Goal: Transaction & Acquisition: Purchase product/service

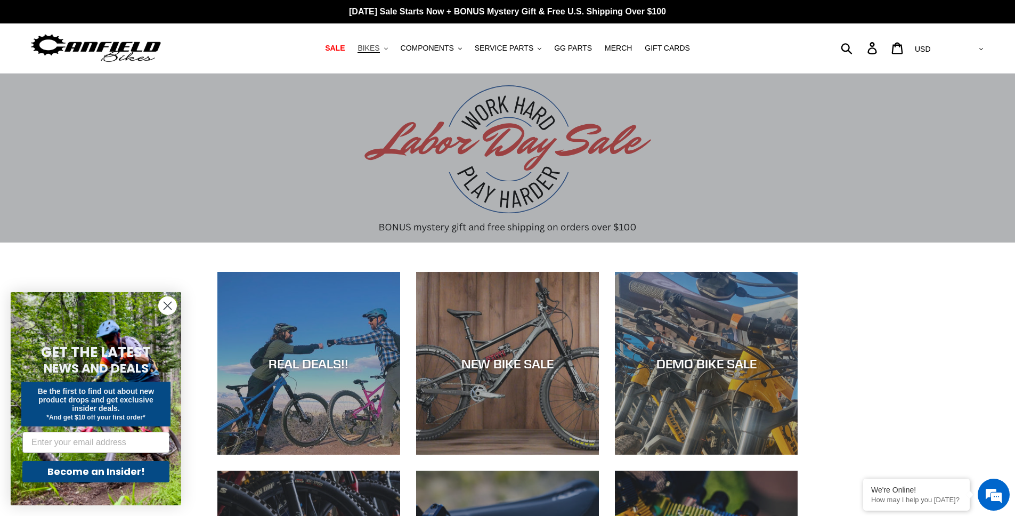
click at [378, 50] on span "BIKES" at bounding box center [369, 48] width 22 height 9
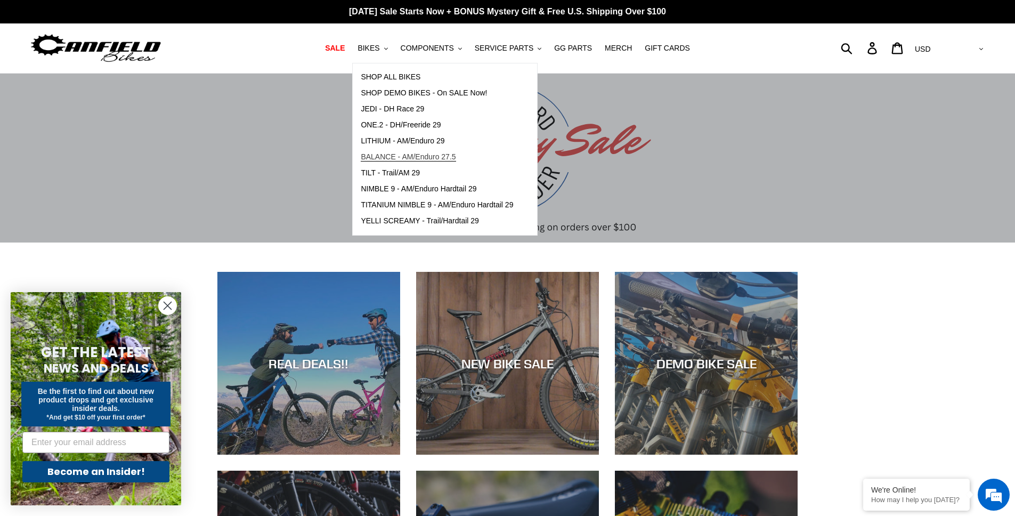
click at [424, 155] on span "BALANCE - AM/Enduro 27.5" at bounding box center [408, 156] width 95 height 9
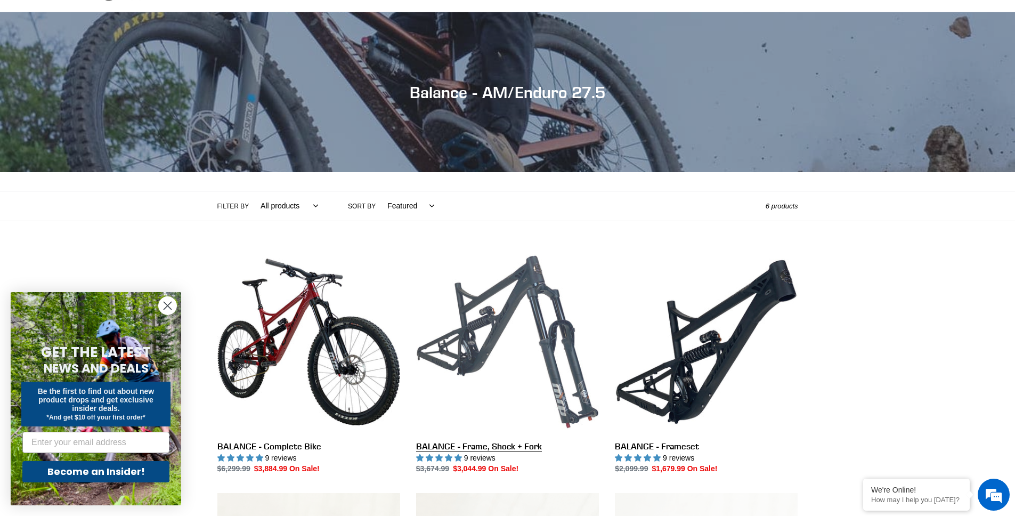
scroll to position [62, 0]
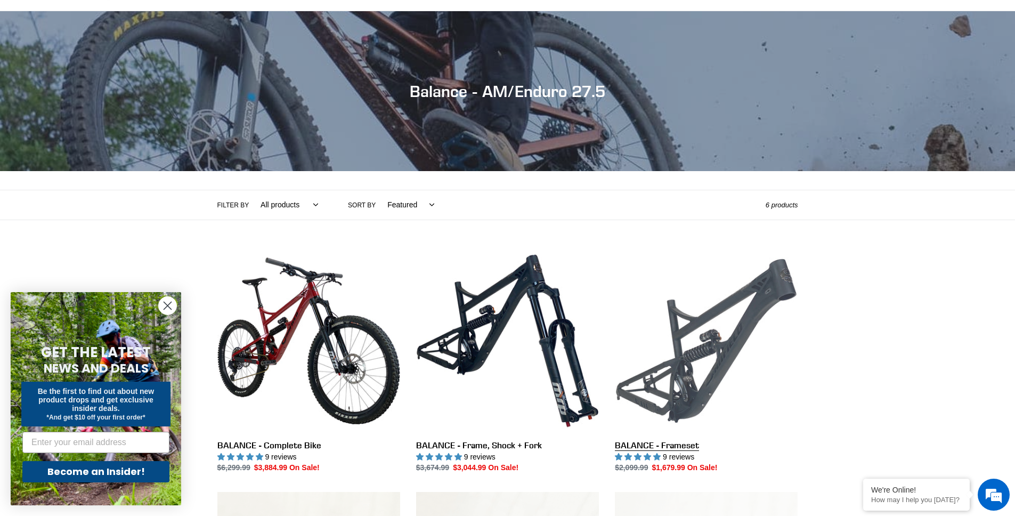
click at [706, 318] on link "BALANCE - Frameset" at bounding box center [706, 361] width 183 height 224
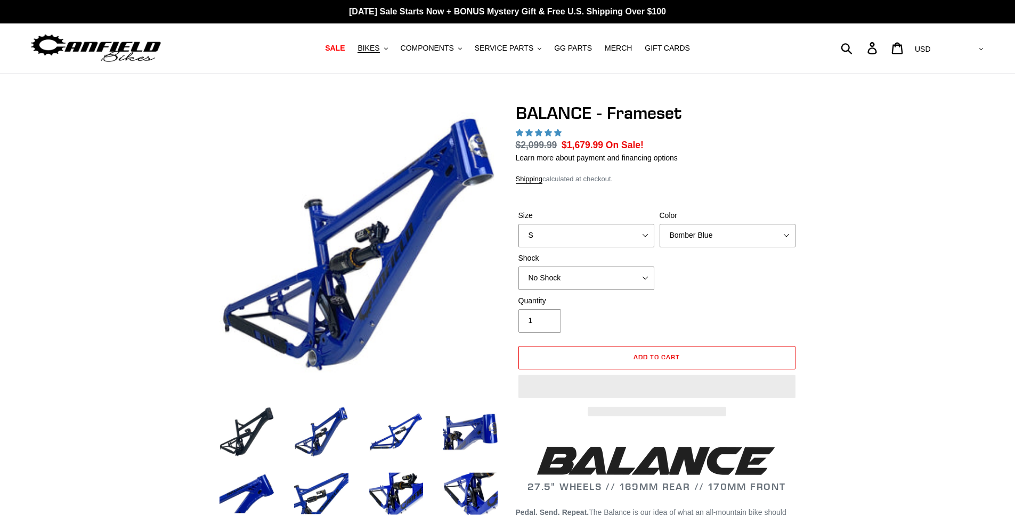
select select "highest-rating"
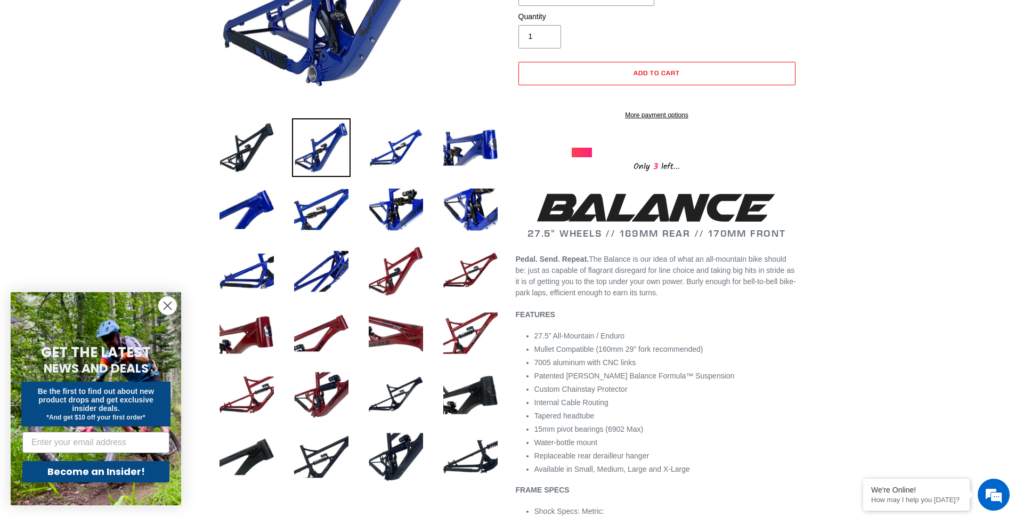
scroll to position [330, 0]
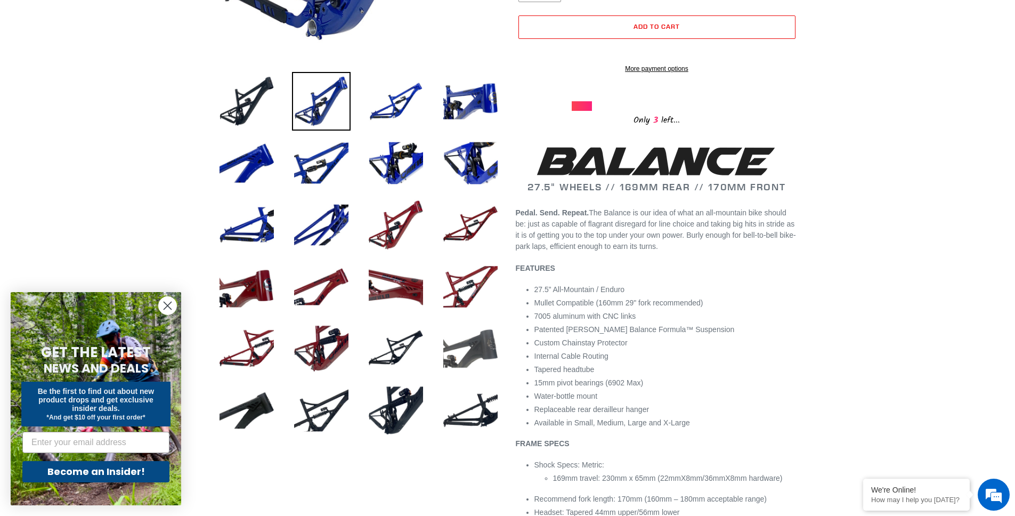
click at [451, 358] on img at bounding box center [470, 348] width 59 height 59
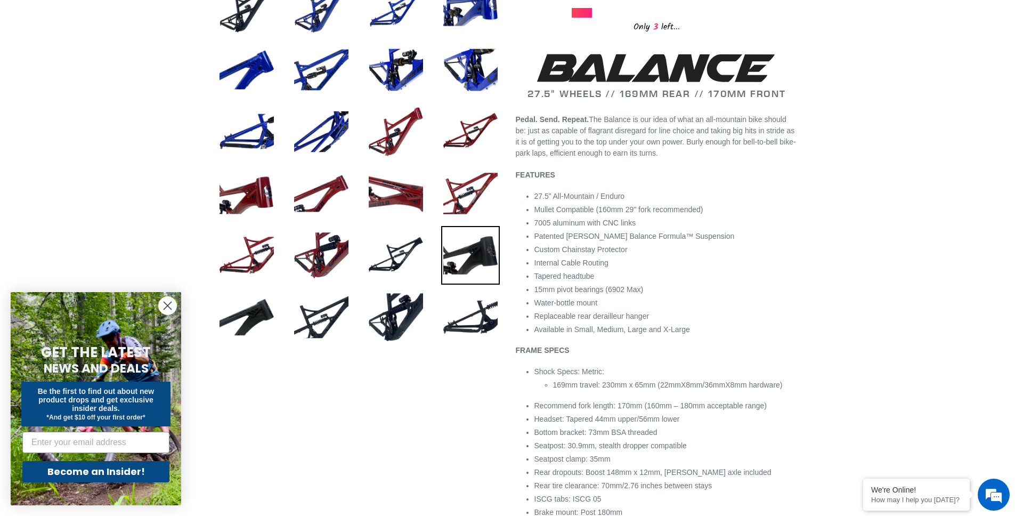
scroll to position [467, 0]
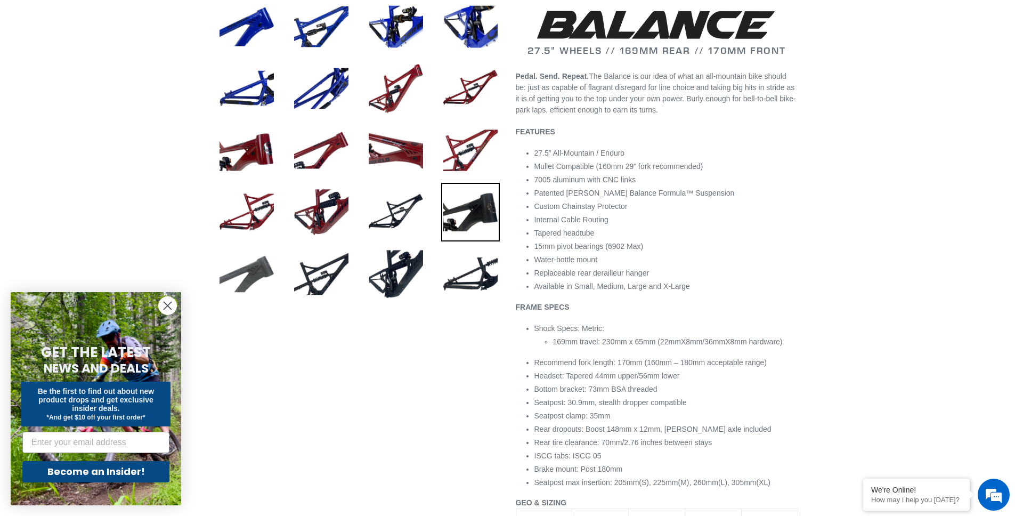
click at [257, 285] on img at bounding box center [246, 274] width 59 height 59
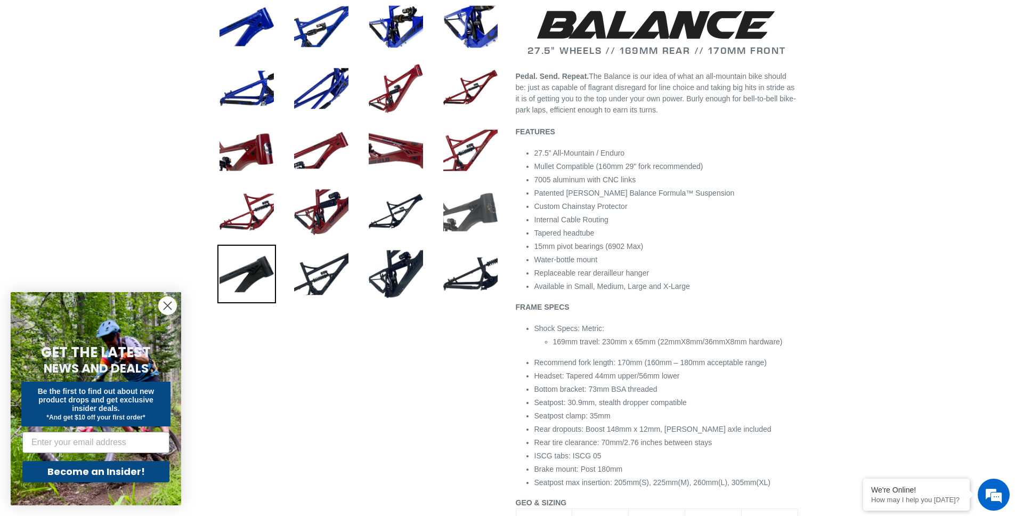
click at [479, 219] on img at bounding box center [470, 212] width 59 height 59
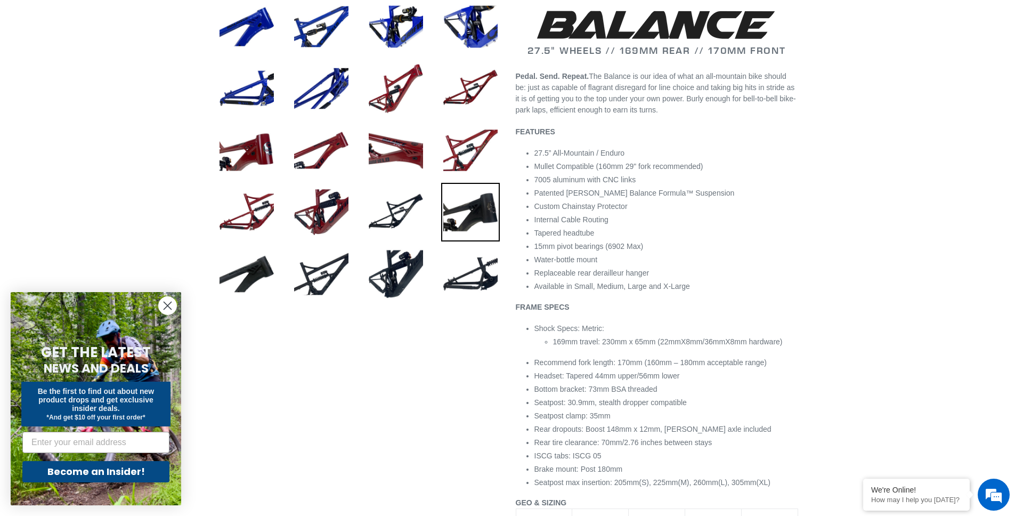
scroll to position [0, 0]
click at [401, 208] on img at bounding box center [396, 212] width 59 height 59
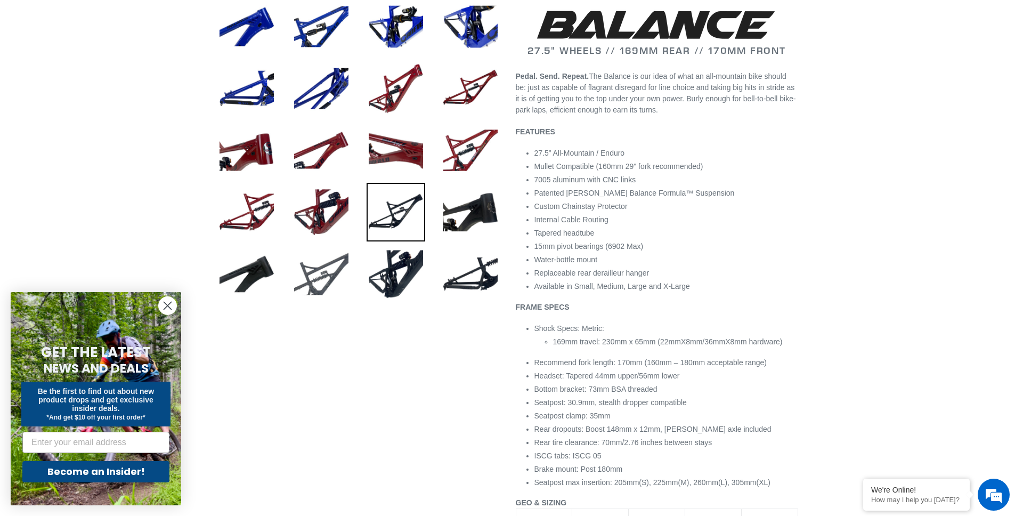
scroll to position [478, 0]
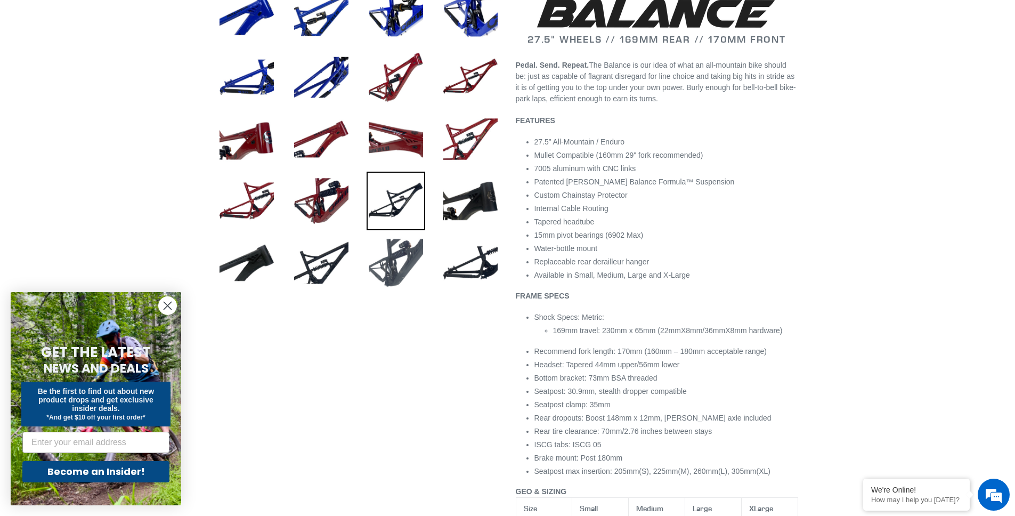
click at [386, 264] on img at bounding box center [396, 262] width 59 height 59
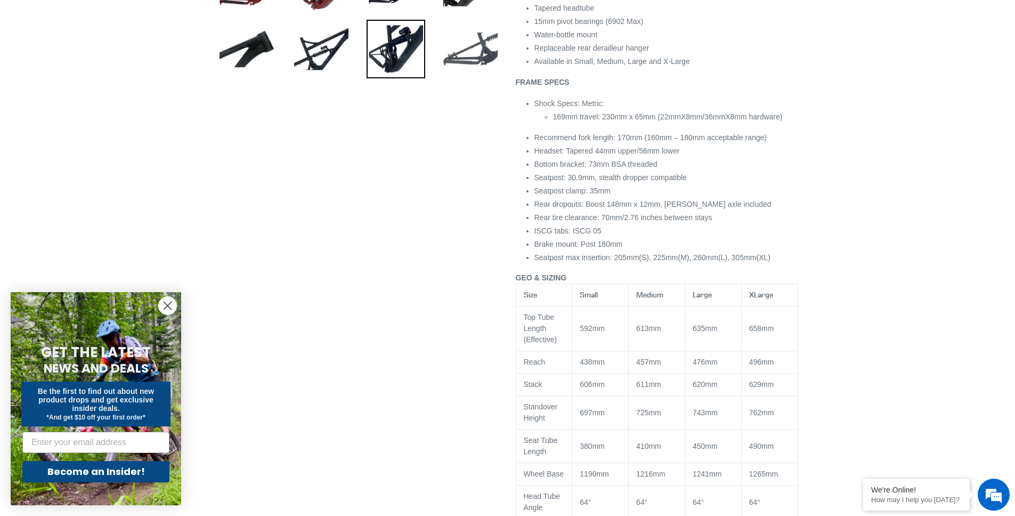
scroll to position [330, 0]
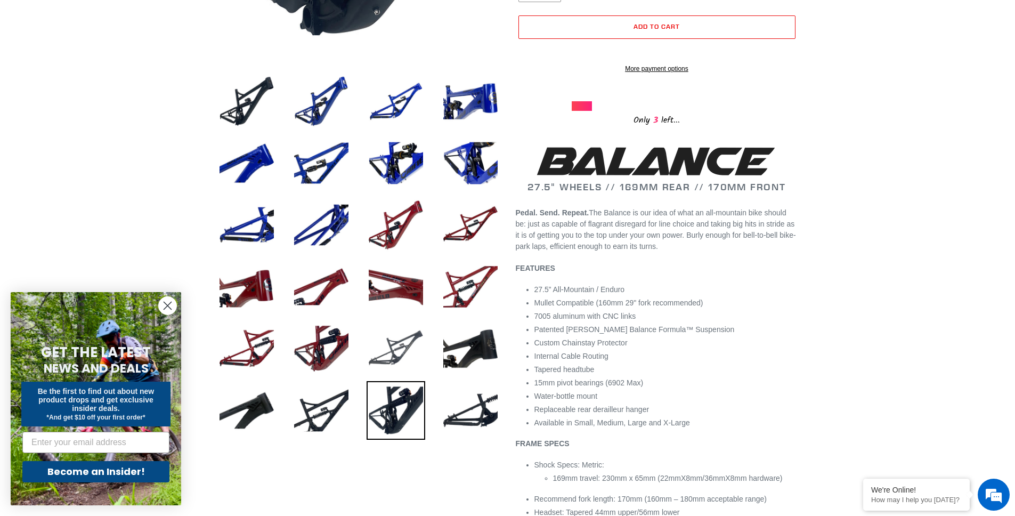
click at [392, 360] on img at bounding box center [396, 348] width 59 height 59
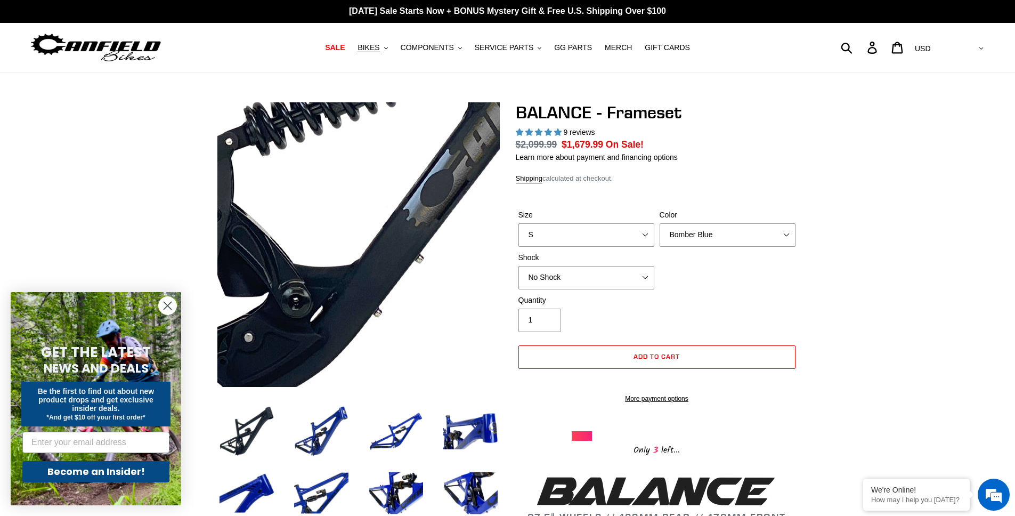
scroll to position [2, 0]
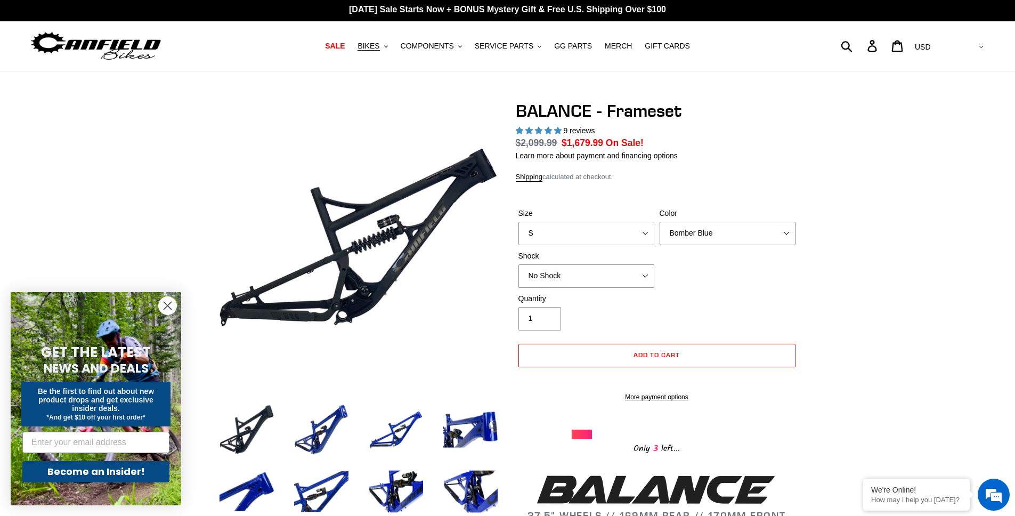
click at [728, 224] on select "Bomber Blue Goat's Blood Stealth Black" at bounding box center [728, 233] width 136 height 23
click at [574, 146] on span "$1,679.99" at bounding box center [583, 143] width 42 height 11
click at [369, 43] on span "BIKES" at bounding box center [369, 46] width 22 height 9
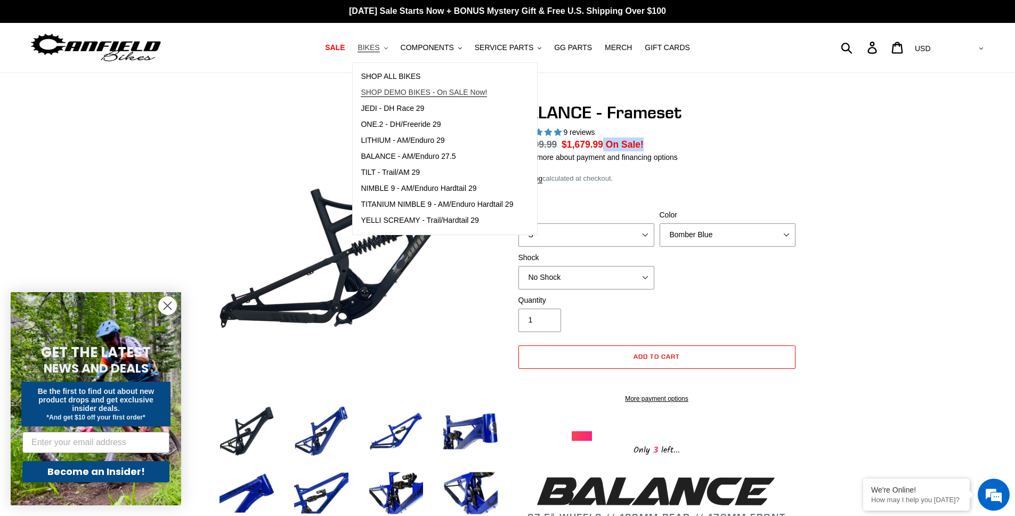
scroll to position [0, 0]
click at [414, 79] on span "SHOP ALL BIKES" at bounding box center [391, 76] width 60 height 9
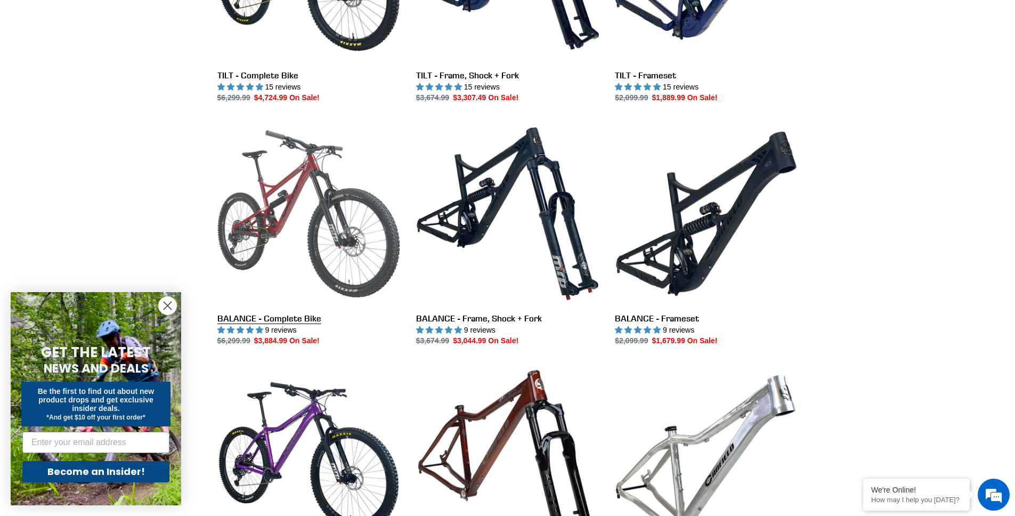
scroll to position [478, 0]
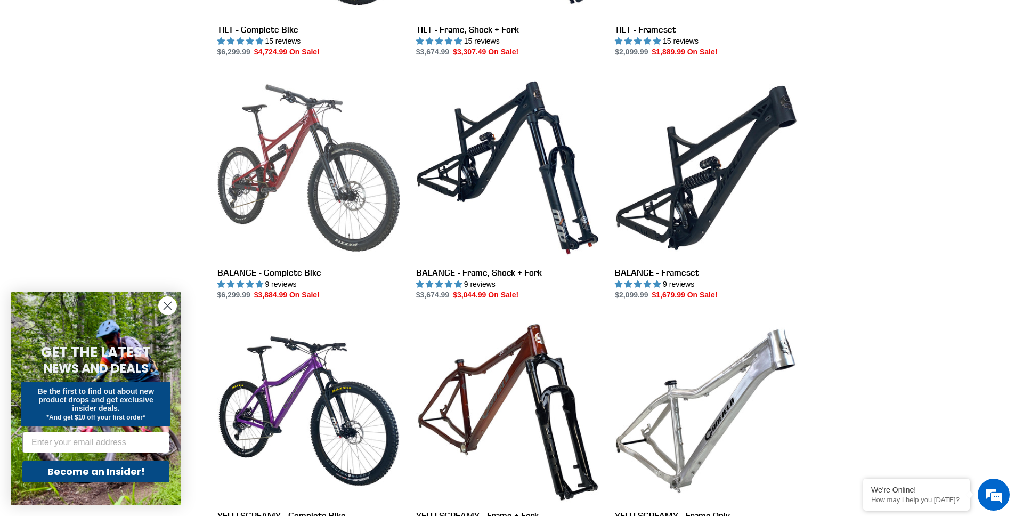
click at [321, 144] on link "BALANCE - Complete Bike" at bounding box center [308, 188] width 183 height 224
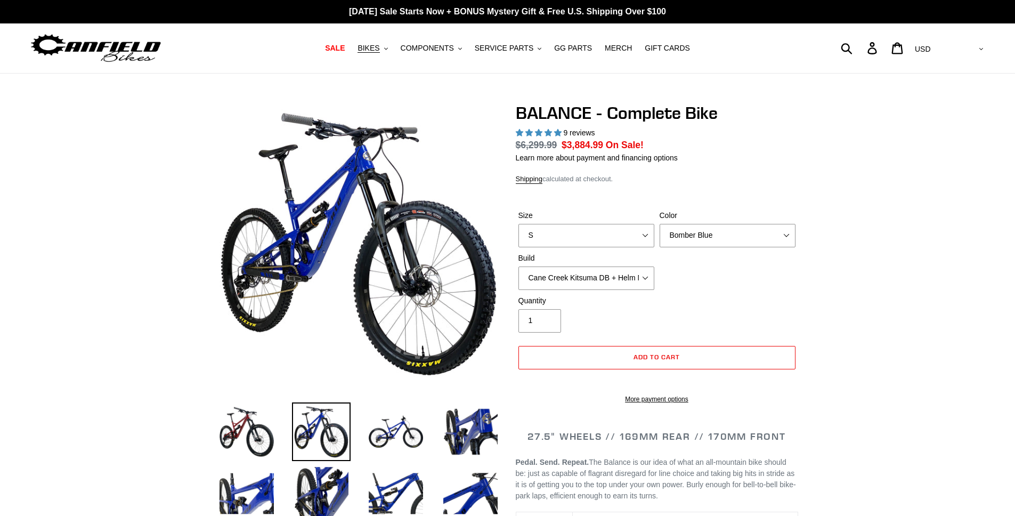
select select "highest-rating"
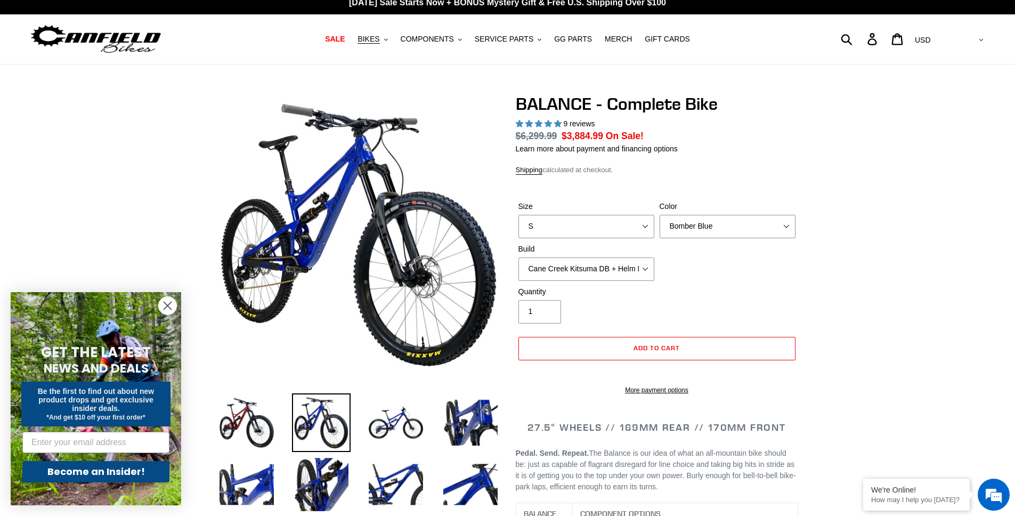
scroll to position [17, 0]
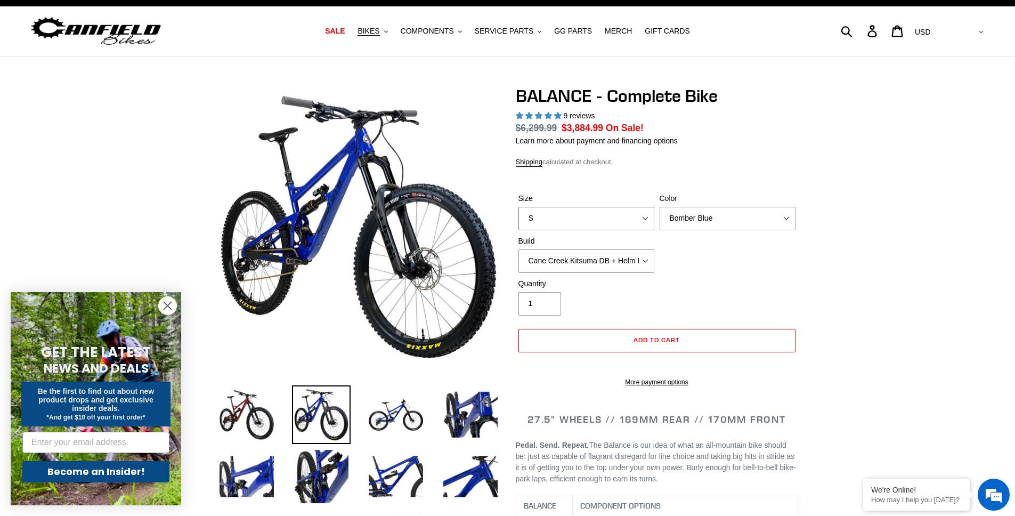
click at [626, 212] on select "S M L XL" at bounding box center [587, 218] width 136 height 23
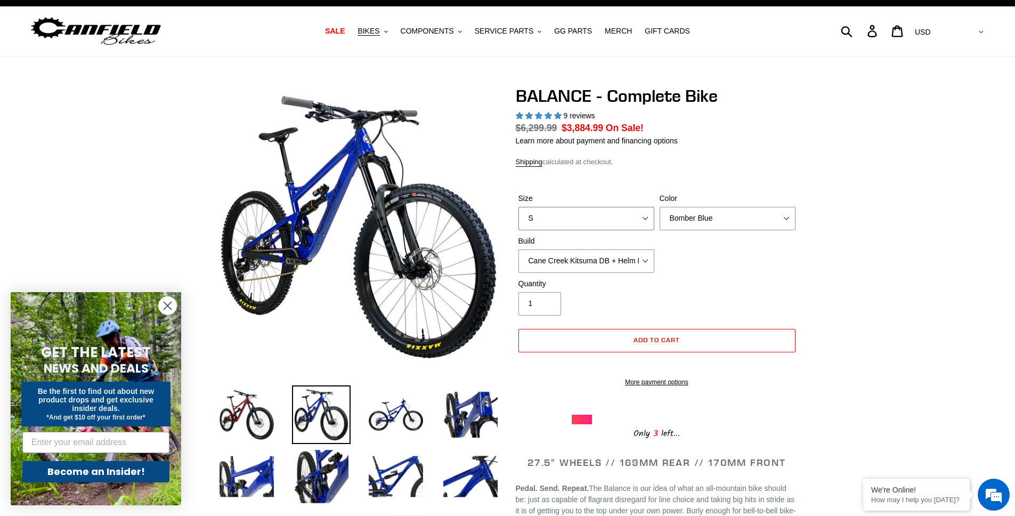
click at [519, 207] on select "S M L XL" at bounding box center [587, 218] width 136 height 23
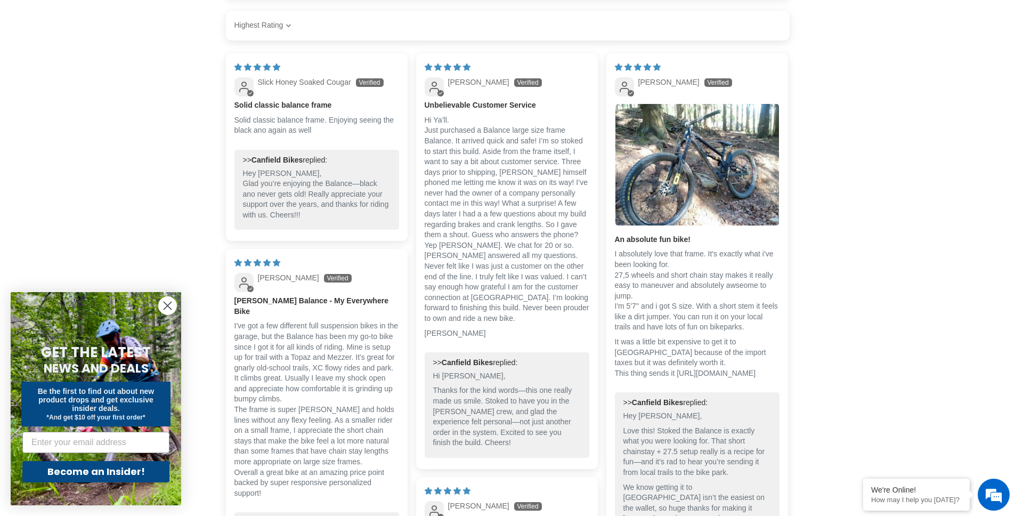
scroll to position [1730, 0]
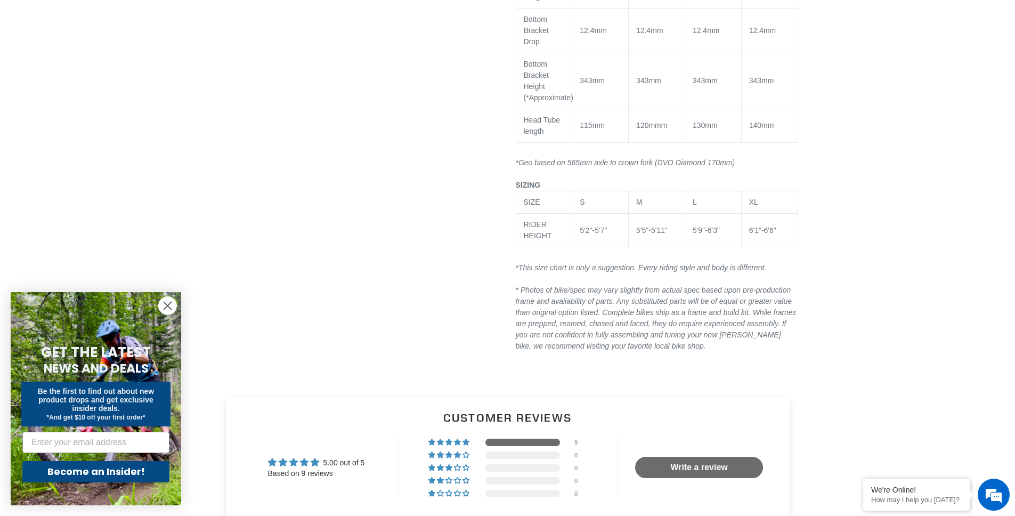
click at [588, 236] on div "5'2"-5'7"" at bounding box center [600, 230] width 41 height 11
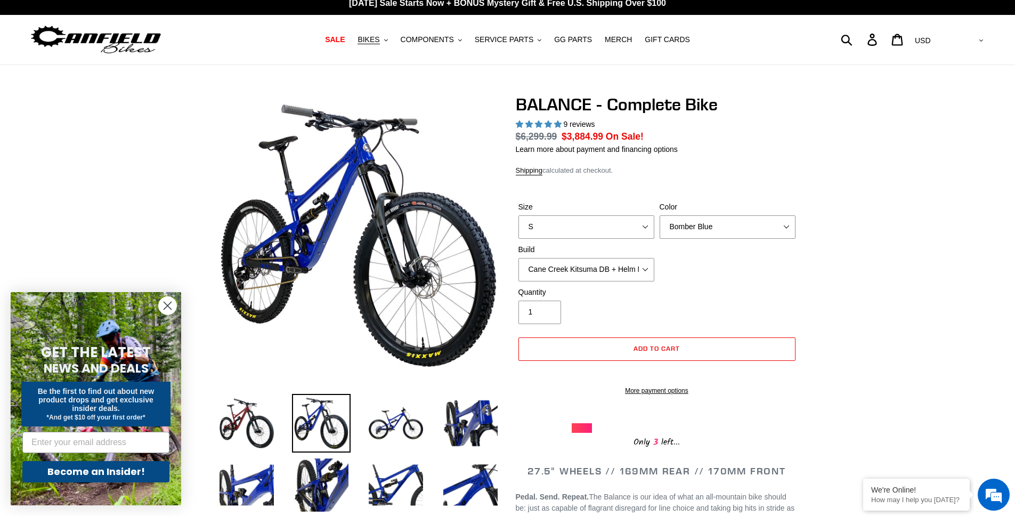
scroll to position [7, 0]
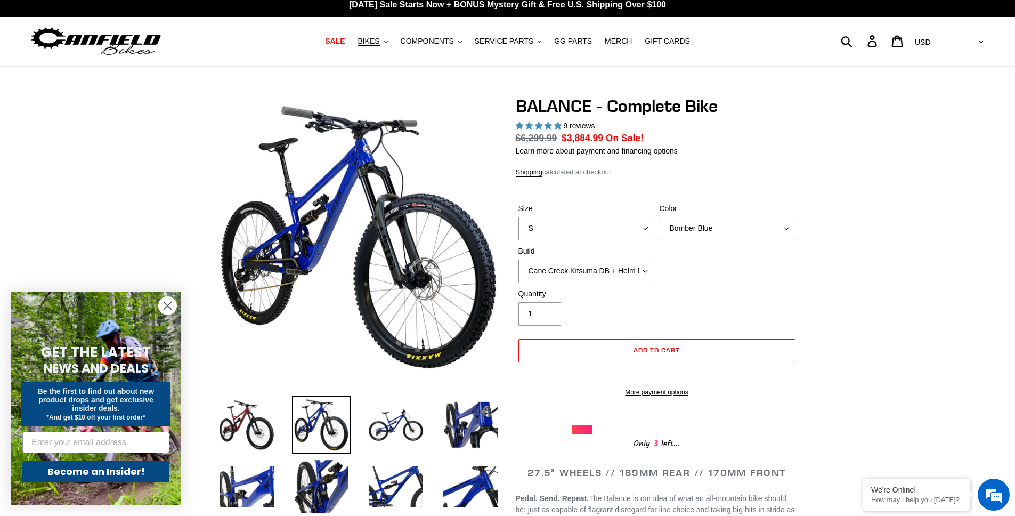
click at [682, 223] on select "Bomber Blue Goat's Blood Stealth Black" at bounding box center [728, 228] width 136 height 23
select select "Stealth Black"
click at [660, 217] on select "Bomber Blue Goat's Blood Stealth Black" at bounding box center [728, 228] width 136 height 23
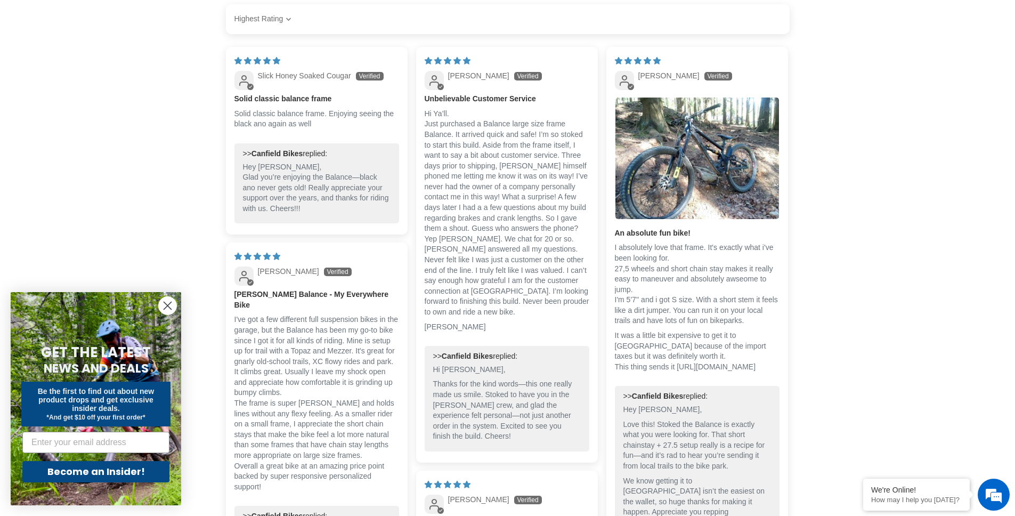
scroll to position [2261, 0]
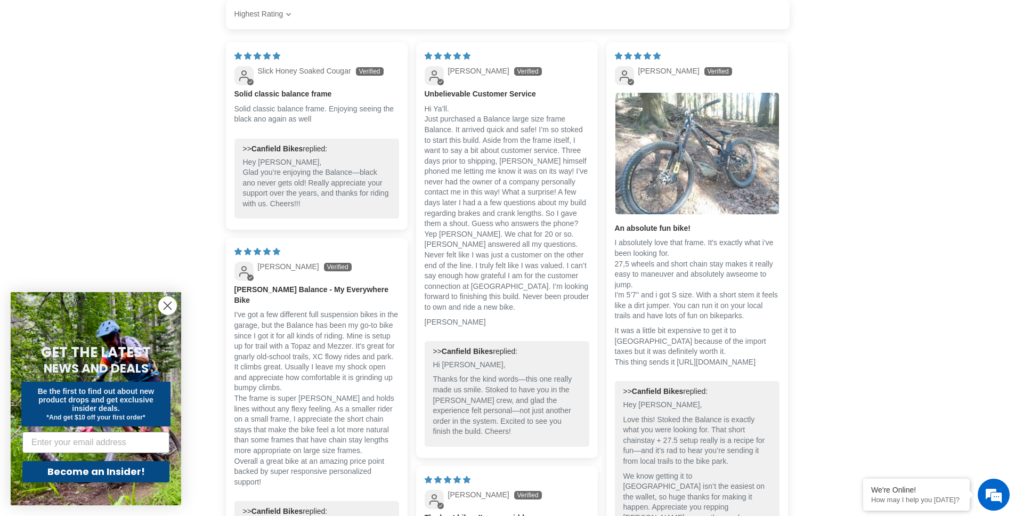
click at [748, 157] on img "Link to user picture 1" at bounding box center [698, 154] width 164 height 122
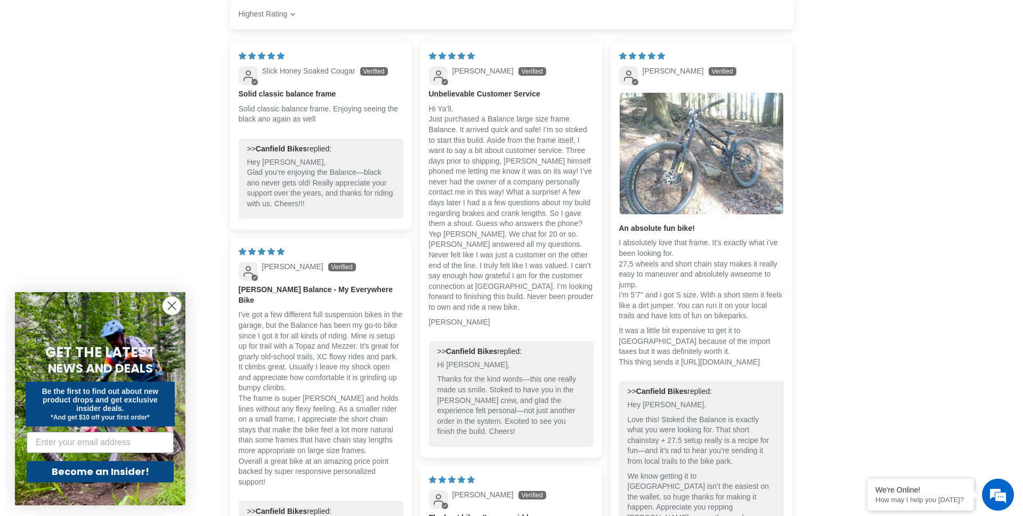
scroll to position [0, 0]
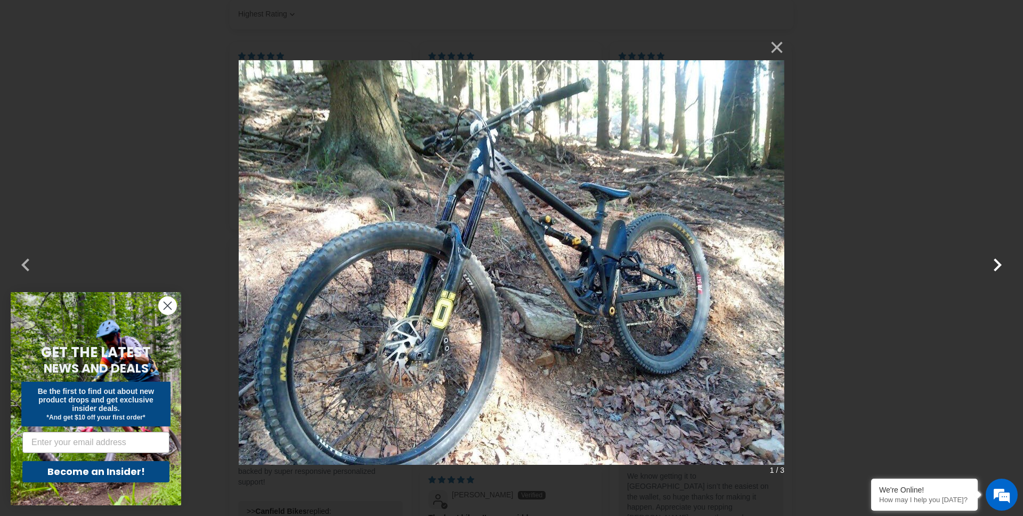
click at [1003, 264] on button "button" at bounding box center [998, 258] width 26 height 26
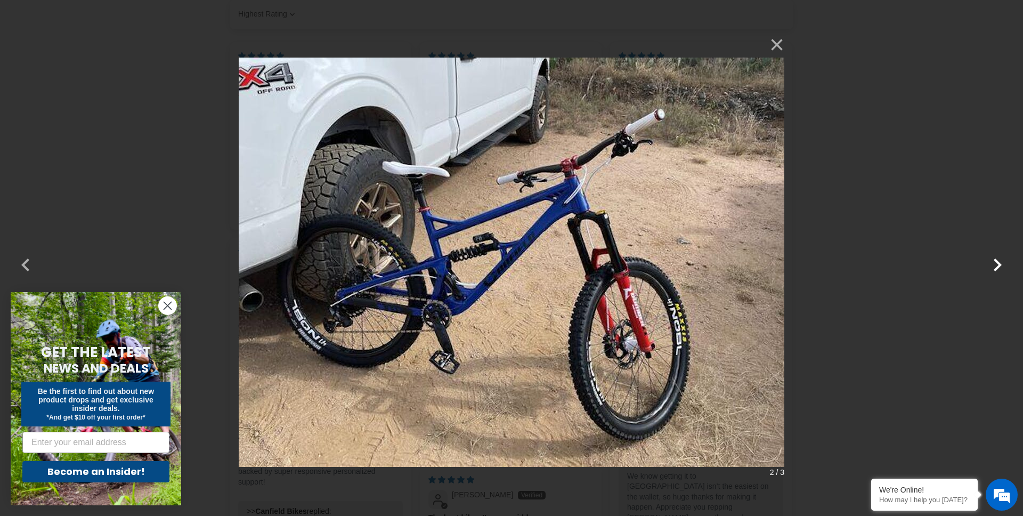
click at [1003, 264] on button "button" at bounding box center [998, 258] width 26 height 26
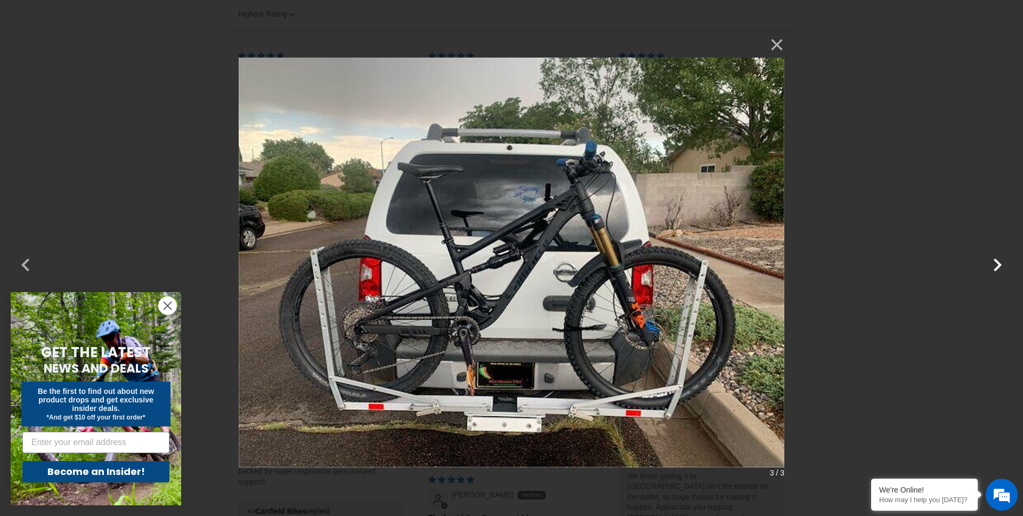
click at [1003, 264] on button "button" at bounding box center [998, 258] width 26 height 26
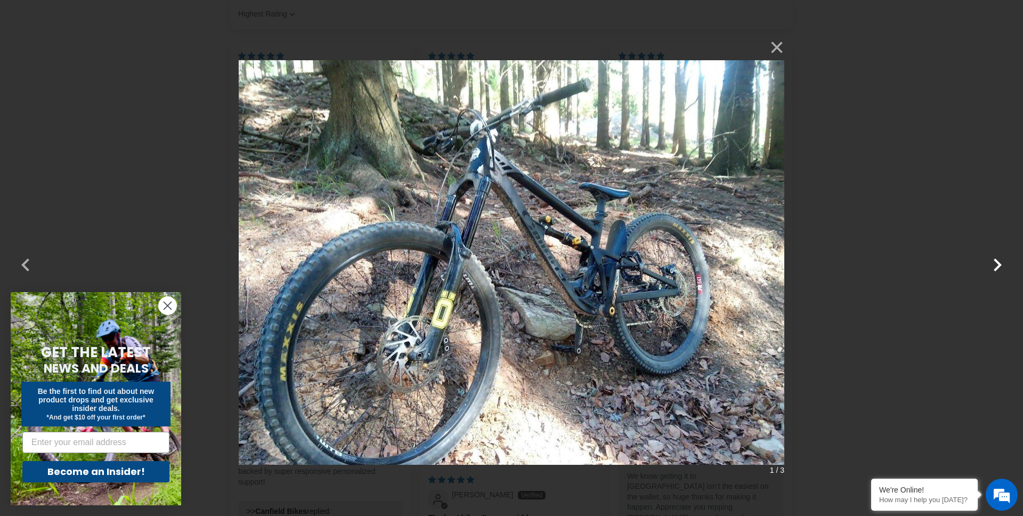
click at [1003, 264] on button "button" at bounding box center [998, 258] width 26 height 26
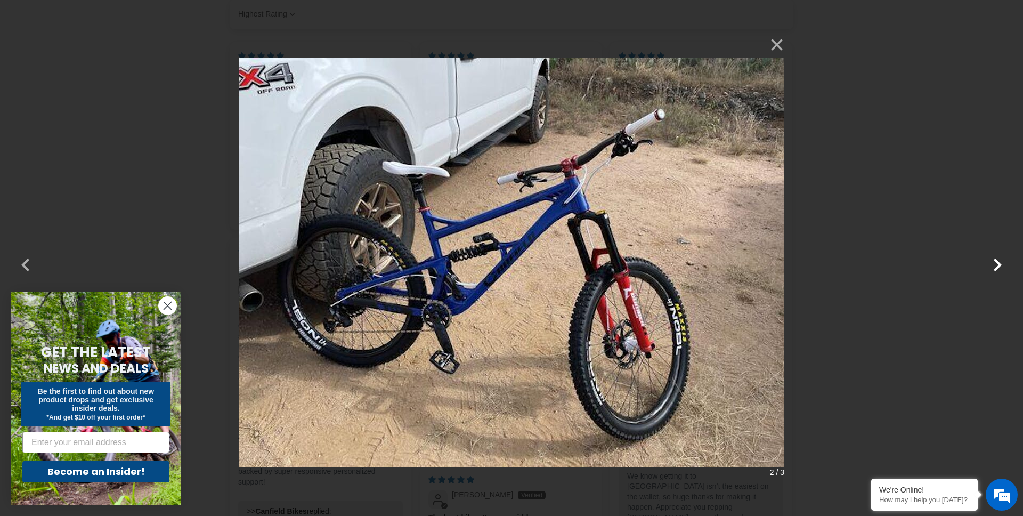
click at [1003, 264] on button "button" at bounding box center [998, 258] width 26 height 26
